Goal: Obtain resource: Obtain resource

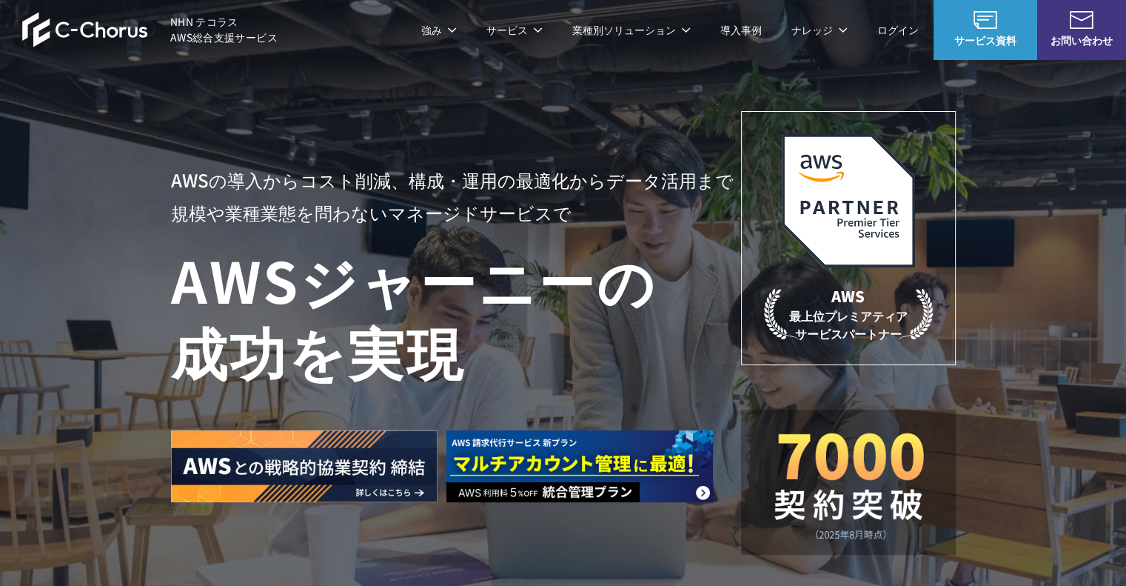
click at [503, 112] on div "AWSの導入からコスト削減、 構成・運用の最適化からデータ活用まで 規模や業種業態を問わない マネージドサービスで AWS ジャーニーの 成功を実現 AWS …" at bounding box center [563, 332] width 785 height 443
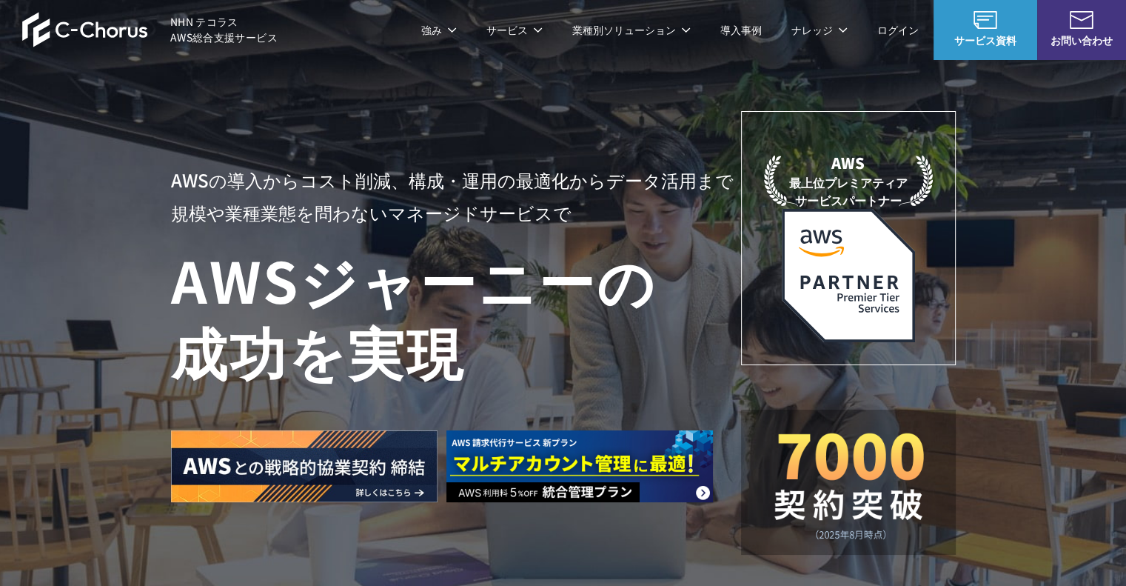
click at [1001, 176] on div "ホワイトペーパー AWS・Google Cloud コラム TechBlog 見逃し配信セミナー メールマガジン IT Tips Magazine 資料を請求…" at bounding box center [563, 172] width 1126 height 227
click at [236, 361] on h1 "AWS ジャーニーの 成功を実現" at bounding box center [456, 315] width 570 height 142
click at [278, 90] on span "ホワイトペーパー" at bounding box center [295, 90] width 127 height 30
click at [984, 36] on span "サービス資料" at bounding box center [985, 41] width 104 height 16
click at [89, 32] on img at bounding box center [85, 30] width 126 height 36
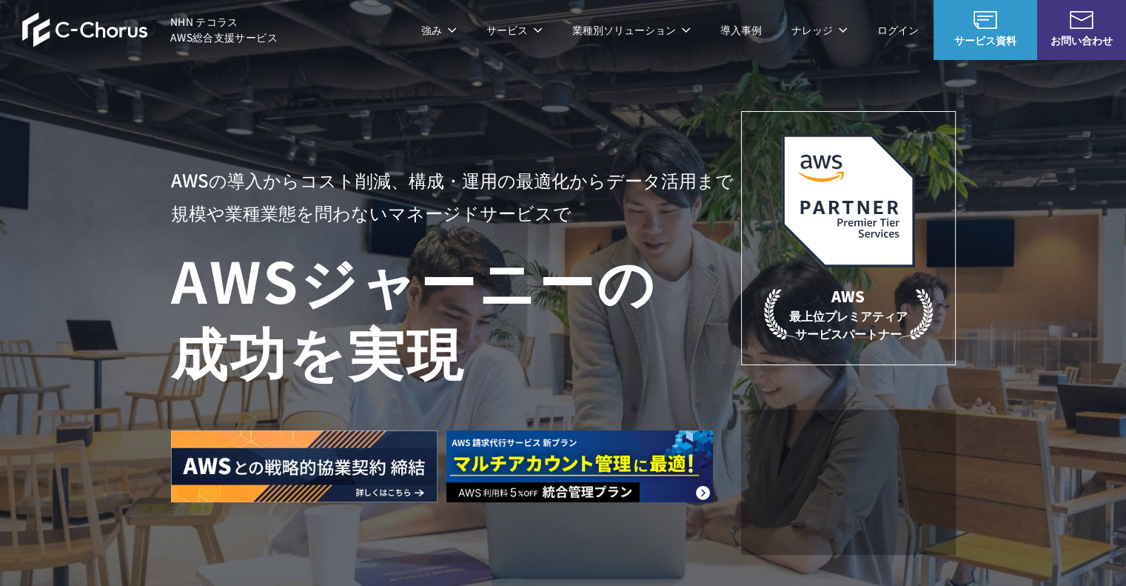
click at [305, 98] on div "AWSの導入からコスト削減、 構成・運用の最適化からデータ活用まで 規模や業種業態を問わない マネージドサービスで AWS ジャーニーの 成功を実現 AWS …" at bounding box center [563, 314] width 1126 height 628
